Goal: Task Accomplishment & Management: Manage account settings

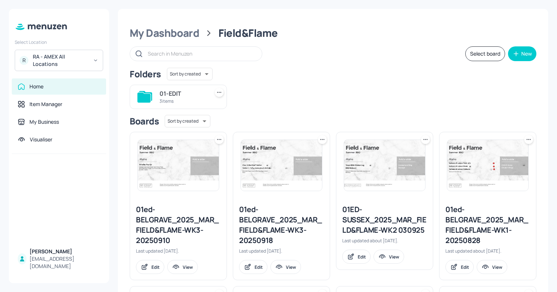
click at [81, 57] on div "RA - AMEX All Locations" at bounding box center [61, 60] width 56 height 15
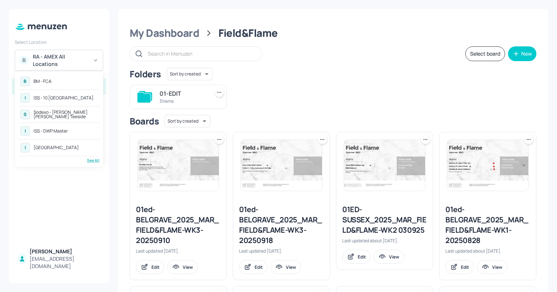
click at [77, 80] on div "B BM - FCA" at bounding box center [58, 81] width 81 height 13
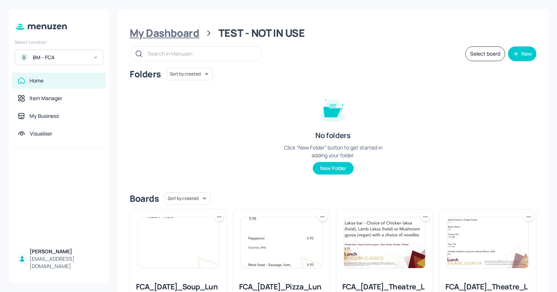
click at [191, 39] on div "My Dashboard" at bounding box center [165, 33] width 70 height 13
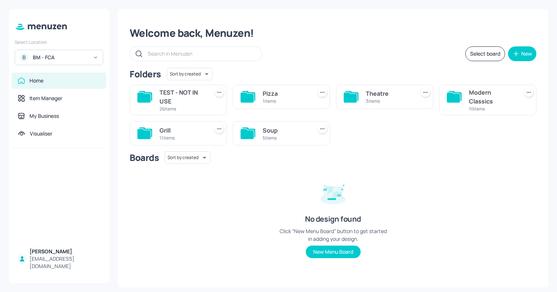
click at [199, 133] on div "Grill" at bounding box center [183, 130] width 46 height 9
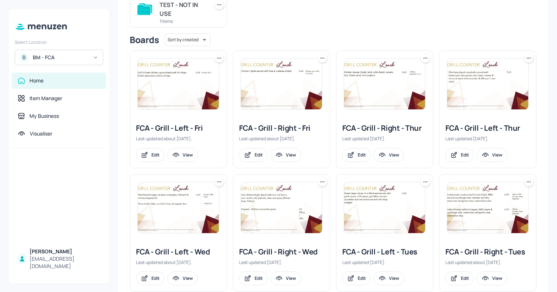
scroll to position [228, 0]
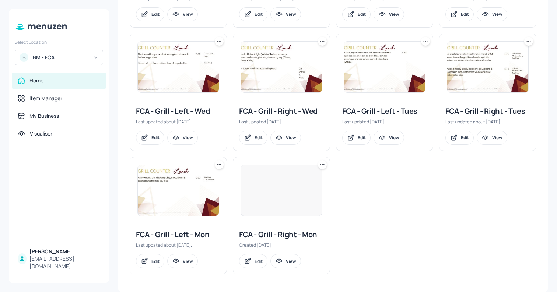
click at [294, 187] on div at bounding box center [282, 191] width 82 height 52
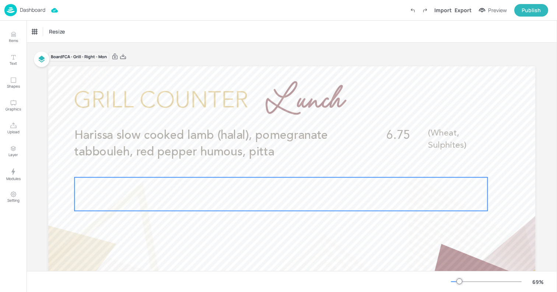
click at [159, 183] on div at bounding box center [280, 195] width 413 height 34
click at [34, 12] on p "Dashboard" at bounding box center [32, 9] width 25 height 5
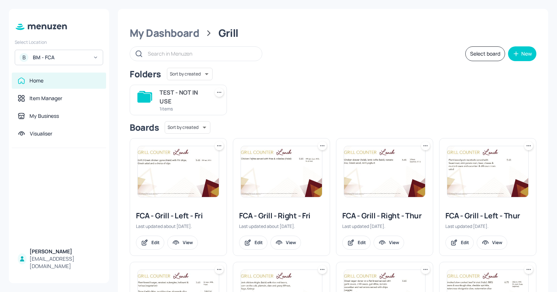
scroll to position [228, 0]
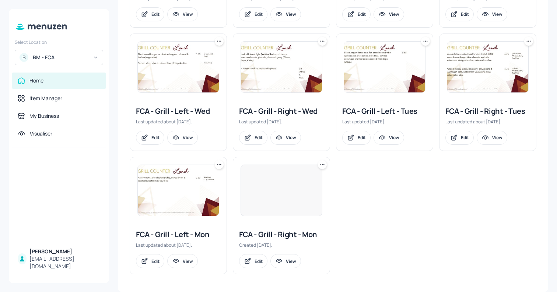
click at [209, 199] on img at bounding box center [178, 190] width 81 height 51
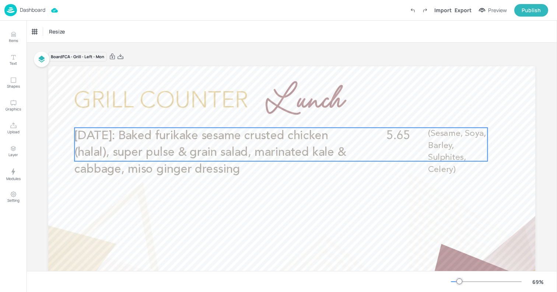
click at [291, 159] on p "World heart day: Baked furikake sesame crusted chicken (halal), super pulse & g…" at bounding box center [212, 153] width 276 height 50
click at [275, 112] on icon "Edit Item" at bounding box center [276, 115] width 6 height 6
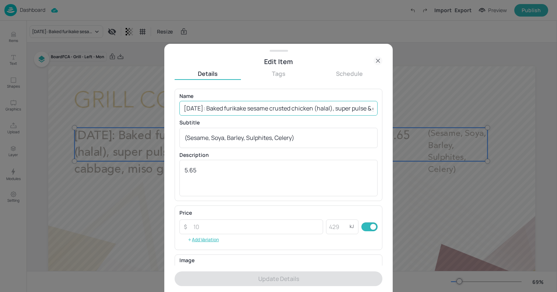
click at [246, 107] on input "World heart day: Baked furikake sesame crusted chicken (halal), super pulse & g…" at bounding box center [278, 108] width 198 height 15
paste input "Harissa slow cooked lamb (halal), pomegranate tabbouleh, red pepper humous, pit…"
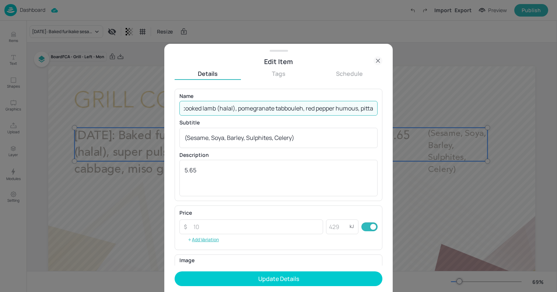
type input "Harissa slow cooked lamb (halal), pomegranate tabbouleh, red pepper humous, pit…"
click at [265, 141] on textarea "(Sesame, Soya, Barley, Sulphites, Celery)" at bounding box center [279, 138] width 188 height 8
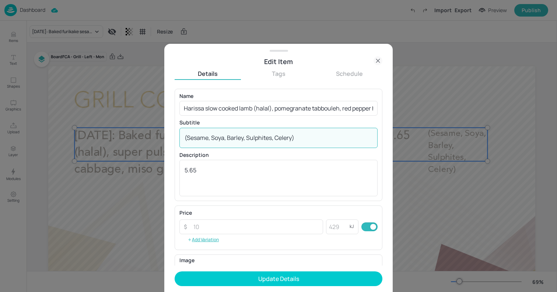
click at [265, 141] on textarea "(Sesame, Soya, Barley, Sulphites, Celery)" at bounding box center [279, 138] width 188 height 8
paste textarea "Wheat, Sulphites"
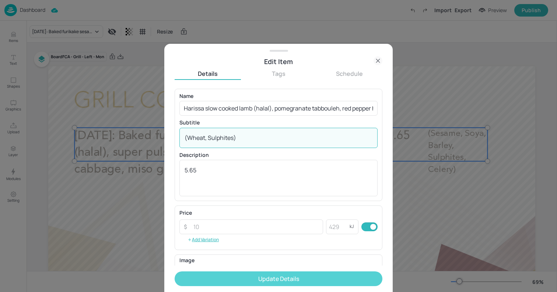
type textarea "(Wheat, Sulphites)"
click at [279, 274] on button "Update Details" at bounding box center [279, 279] width 208 height 15
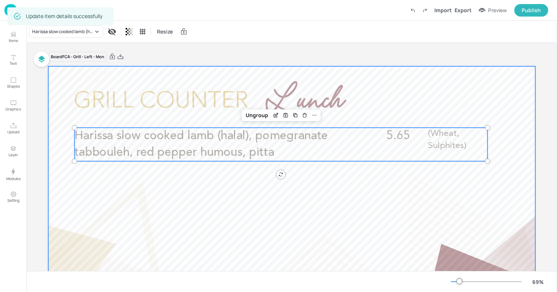
click at [59, 74] on div at bounding box center [291, 203] width 487 height 274
click at [213, 145] on p "Harissa slow cooked lamb (halal), pomegranate tabbouleh, red pepper humous, pit…" at bounding box center [212, 145] width 276 height 34
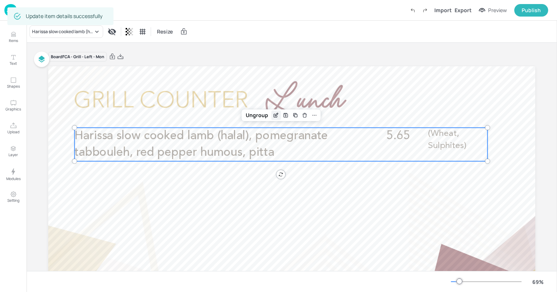
click at [277, 116] on icon "Edit Item" at bounding box center [276, 115] width 6 height 6
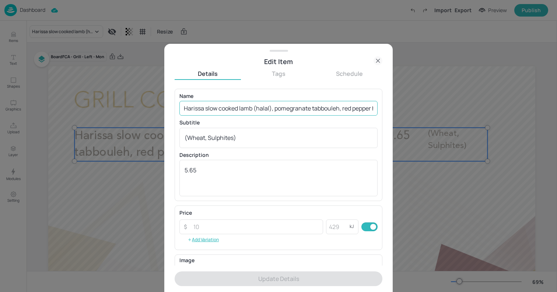
click at [202, 108] on input "Harissa slow cooked lamb (halal), pomegranate tabbouleh, red pepper humous, pit…" at bounding box center [278, 108] width 198 height 15
paste input "Rotisserie lemon & herb chicken"
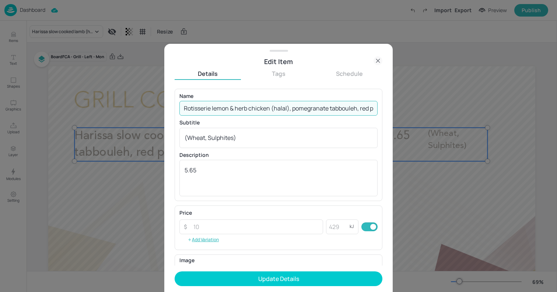
scroll to position [0, 57]
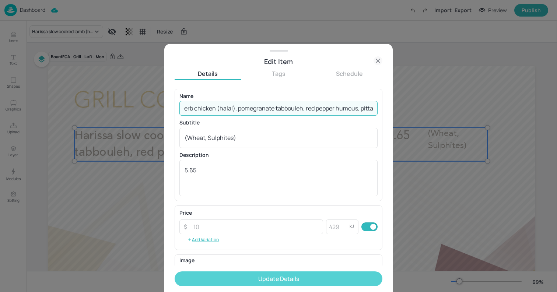
type input "Rotisserie lemon & herb chicken (halal), pomegranate tabbouleh, red pepper humo…"
click at [289, 273] on button "Update Details" at bounding box center [279, 279] width 208 height 15
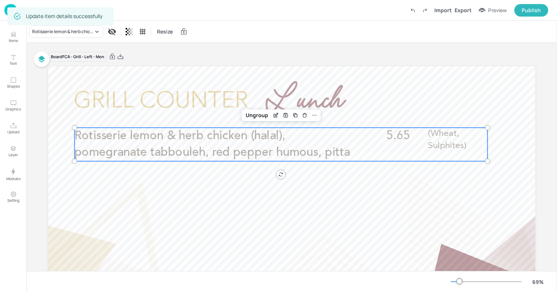
click at [66, 86] on div at bounding box center [291, 203] width 487 height 274
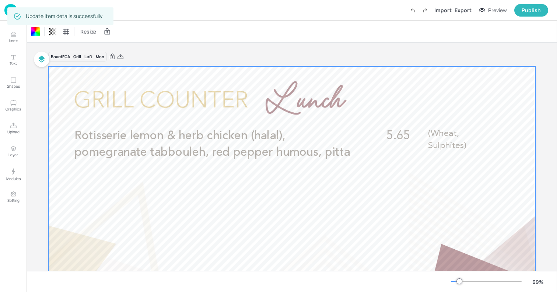
click at [8, 8] on div "Update item details successfully" at bounding box center [60, 16] width 106 height 18
click at [5, 10] on img at bounding box center [10, 10] width 13 height 12
